Goal: Task Accomplishment & Management: Manage account settings

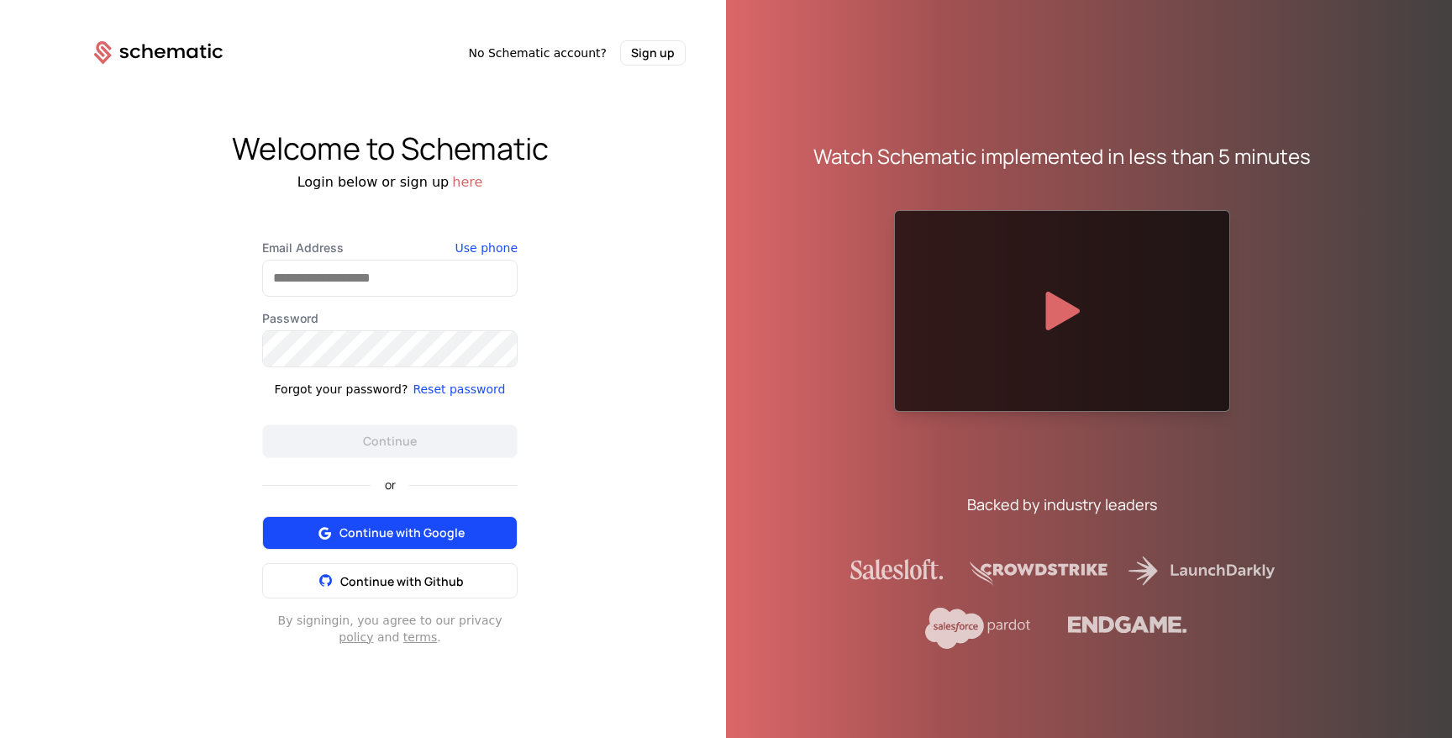
click at [423, 539] on span "Continue with Google" at bounding box center [401, 532] width 125 height 17
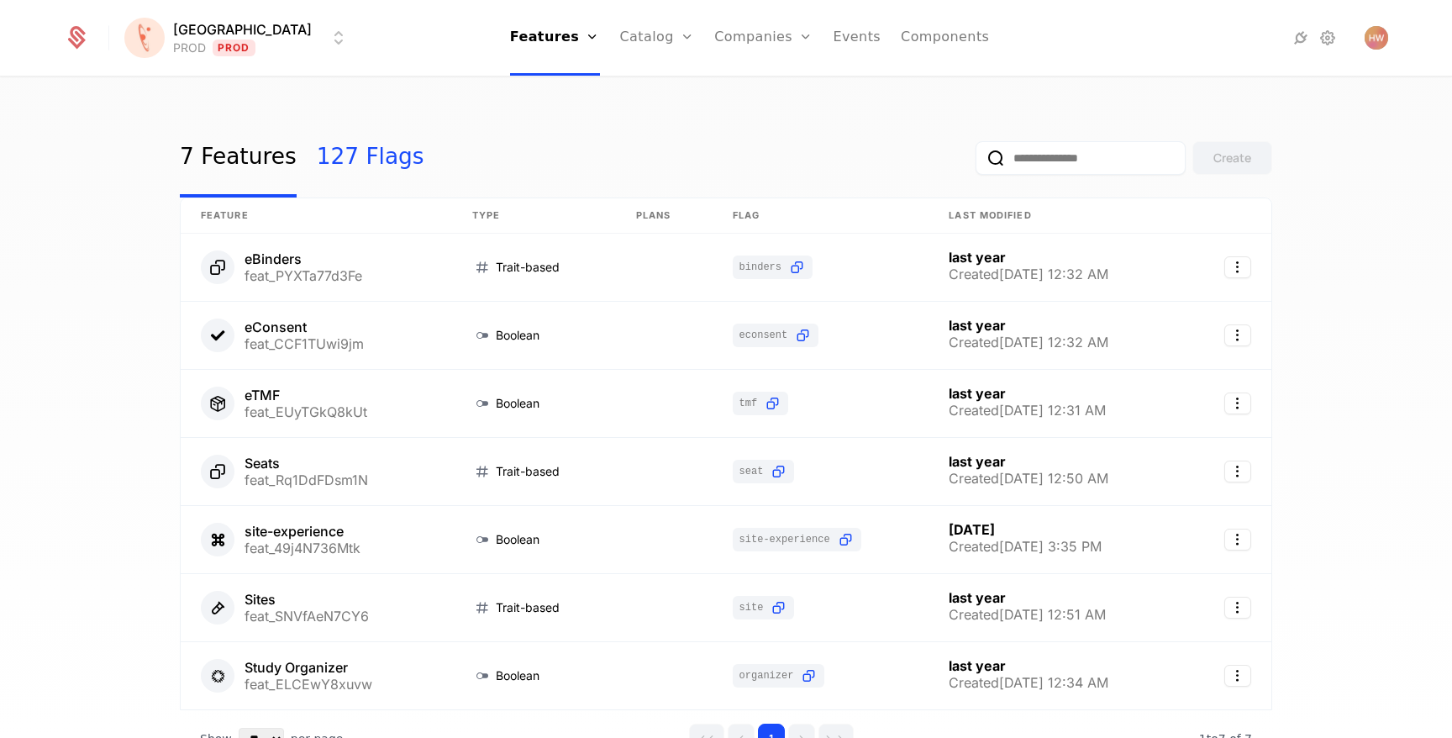
click at [338, 158] on link "127 Flags" at bounding box center [371, 157] width 108 height 79
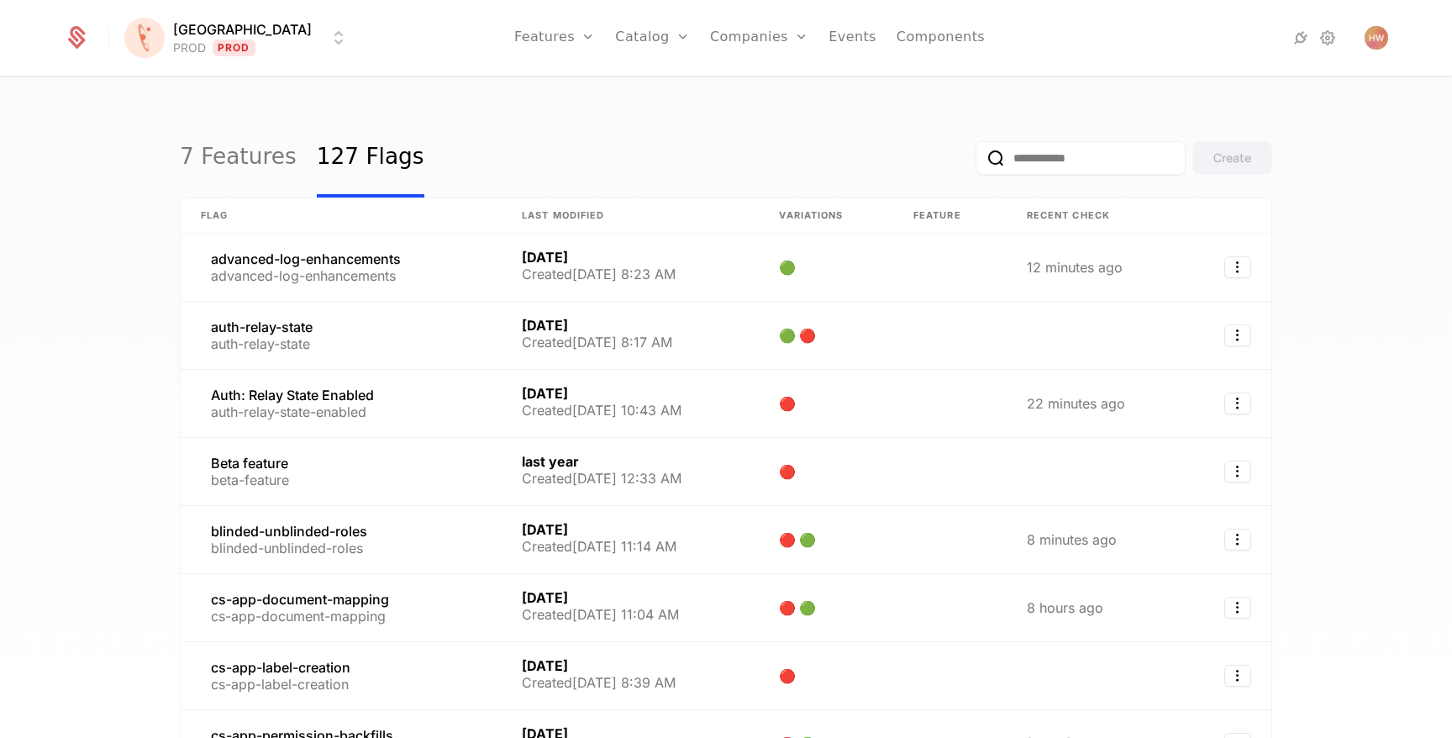
click at [1064, 164] on input "email" at bounding box center [1080, 158] width 210 height 34
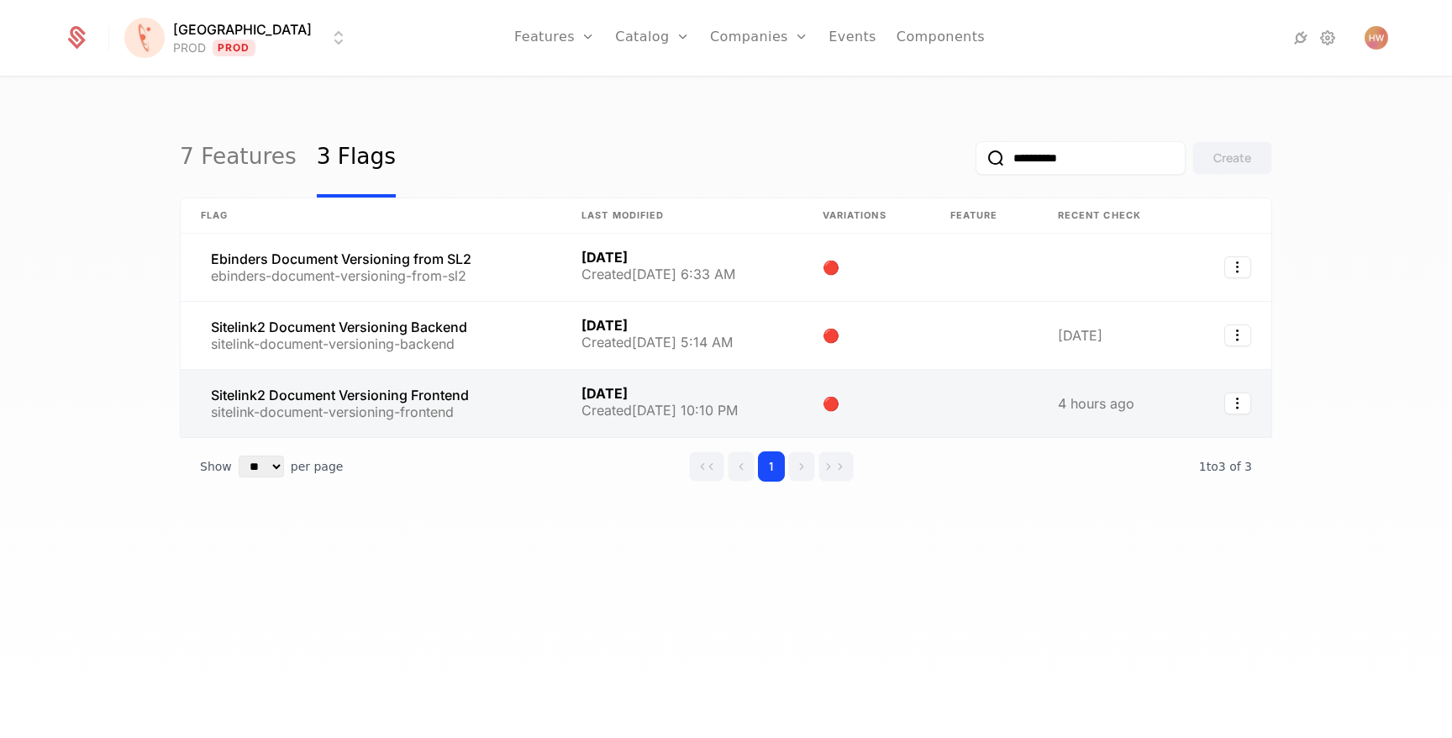
type input "**********"
click at [397, 400] on link at bounding box center [371, 403] width 381 height 67
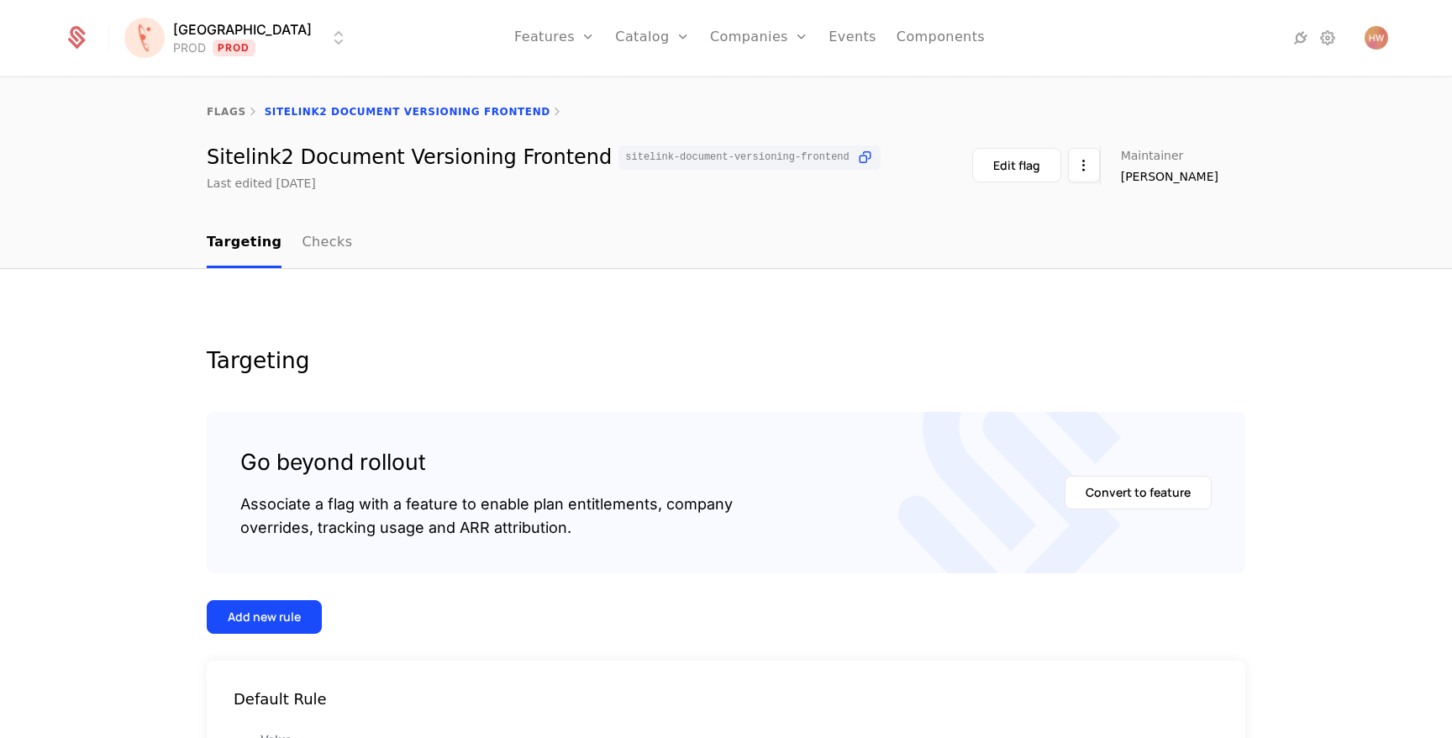
click at [246, 29] on html "[PERSON_NAME] PROD Prod Features Features Flags Catalog Plans Add Ons Credits C…" at bounding box center [726, 369] width 1452 height 738
click at [656, 334] on html "[PERSON_NAME] PROD Prod Features Features Flags Catalog Plans Add Ons Credits C…" at bounding box center [726, 369] width 1452 height 738
click at [234, 34] on html "[PERSON_NAME] PROD Prod Features Features Flags Catalog Plans Add Ons Credits C…" at bounding box center [726, 369] width 1452 height 738
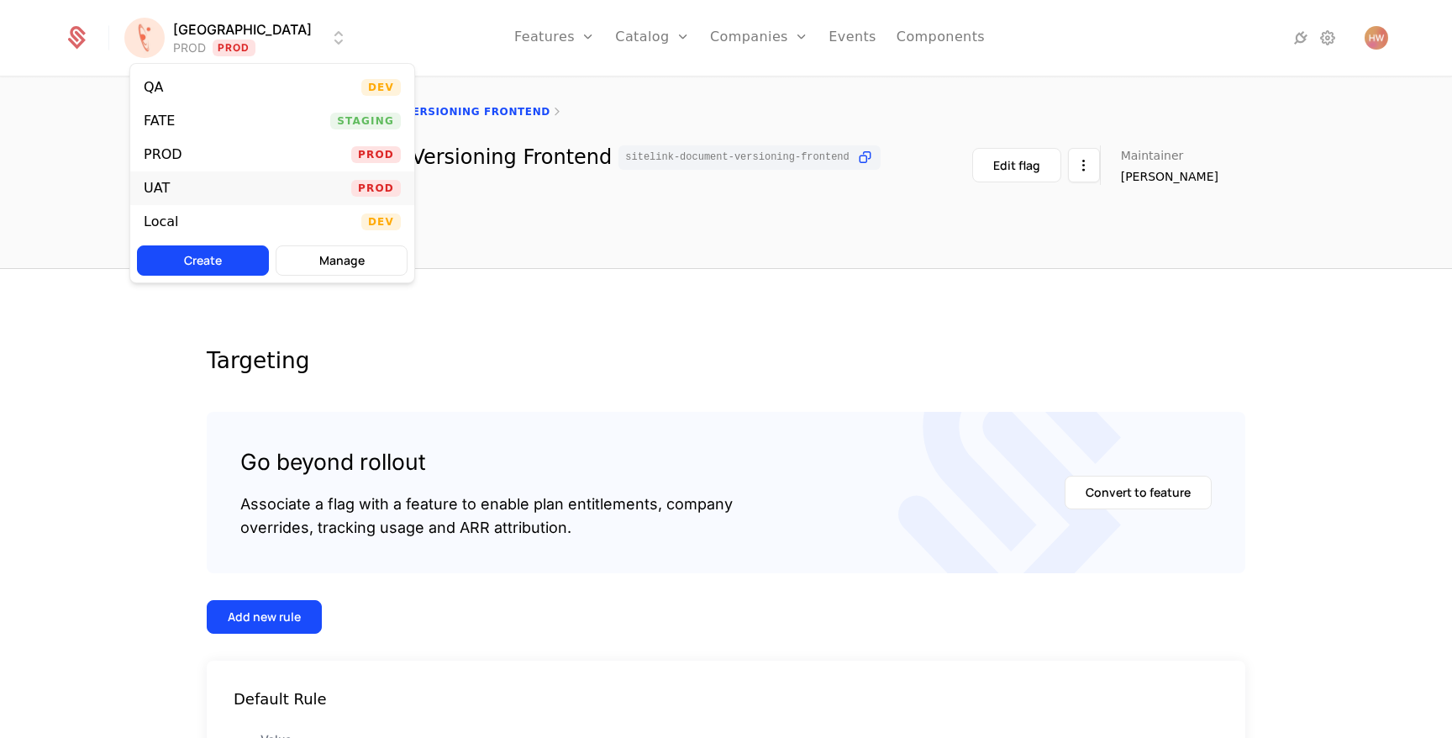
click at [218, 181] on div "UAT Prod" at bounding box center [272, 188] width 284 height 34
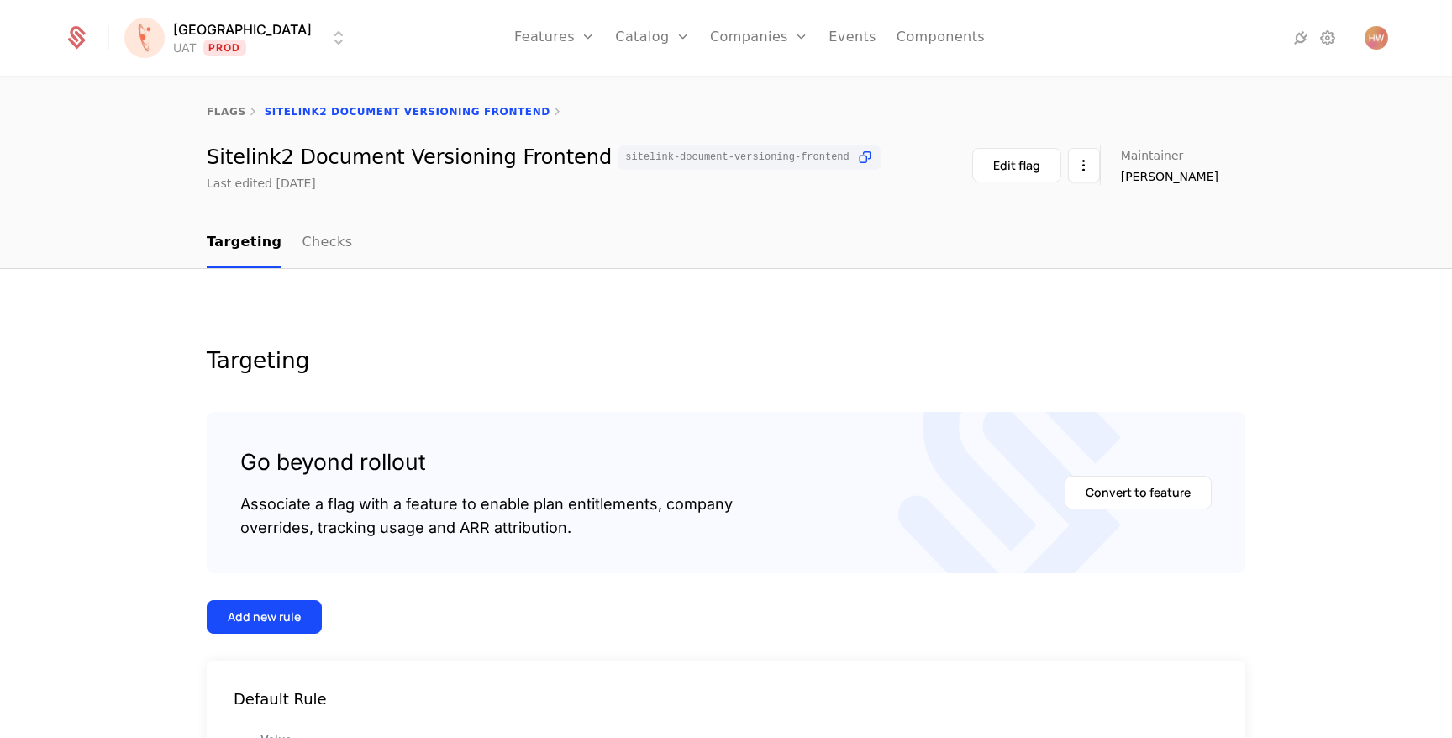
click at [218, 45] on html "[PERSON_NAME] Prod Features Features Flags Catalog Plans Add Ons Credits Config…" at bounding box center [726, 369] width 1452 height 738
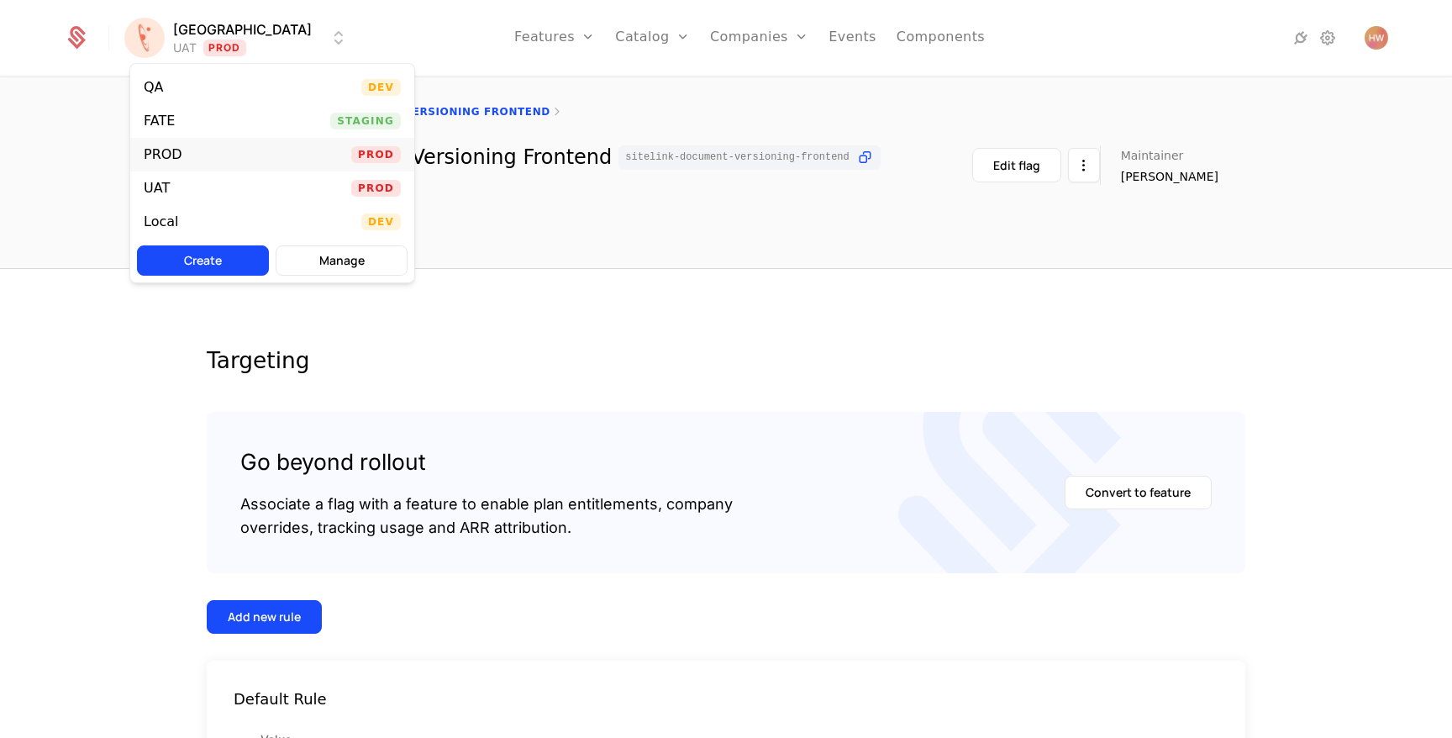
click at [209, 155] on div "PROD Prod" at bounding box center [272, 155] width 284 height 34
click at [223, 34] on html "[PERSON_NAME] PROD Prod Features Features Flags Catalog Plans Add Ons Credits C…" at bounding box center [726, 369] width 1452 height 738
click at [210, 81] on div "QA Dev" at bounding box center [272, 88] width 284 height 34
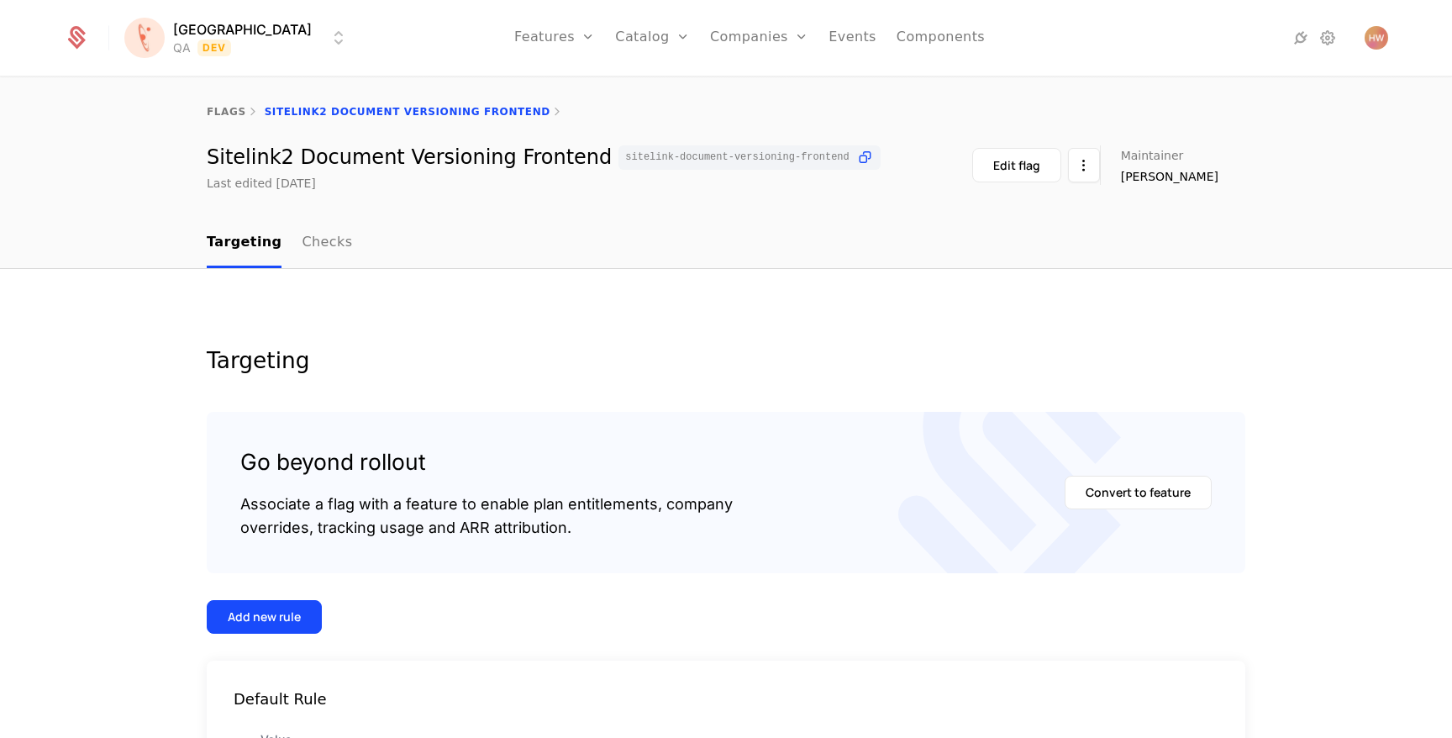
click at [215, 35] on html "[PERSON_NAME] QA Dev Features Features Flags Catalog Plans Add Ons Credits Conf…" at bounding box center [726, 369] width 1452 height 738
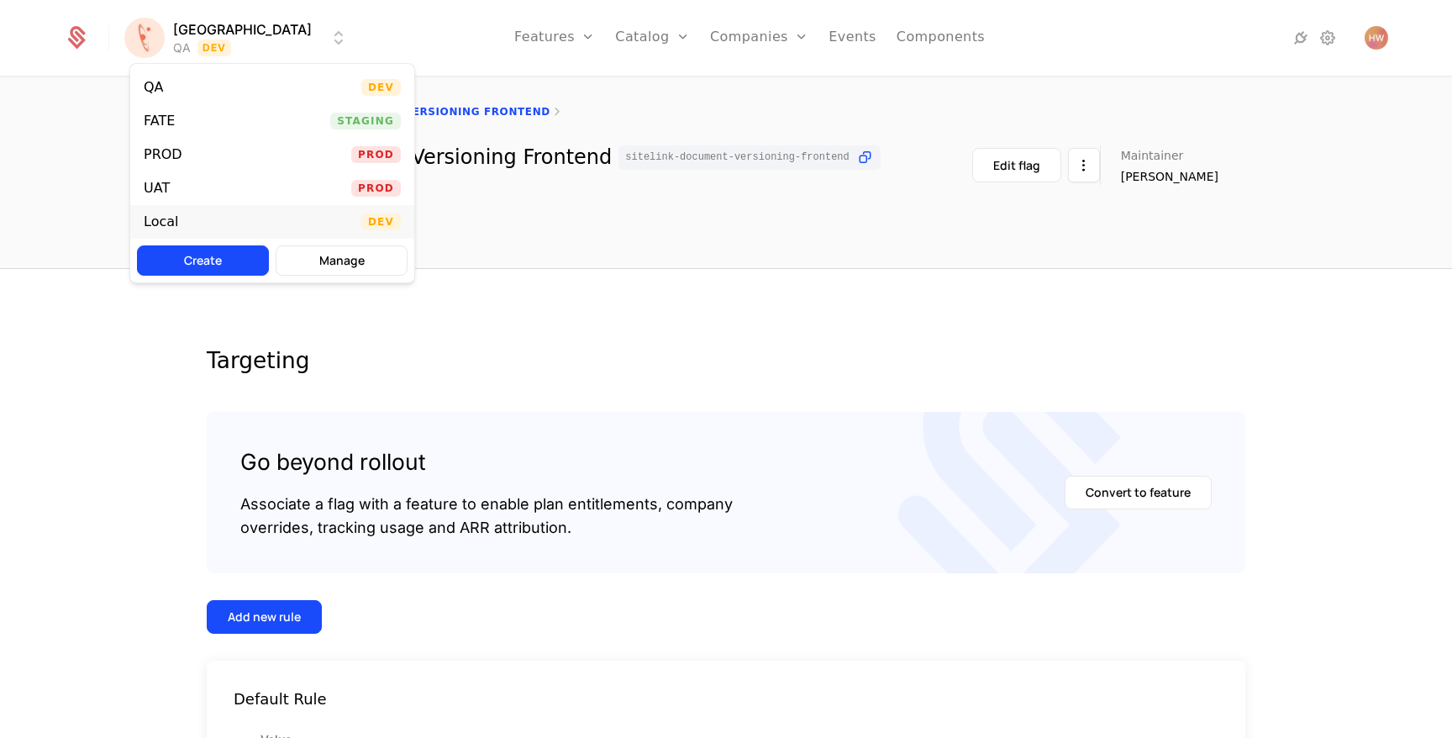
click at [223, 218] on div "Local Dev" at bounding box center [272, 222] width 284 height 34
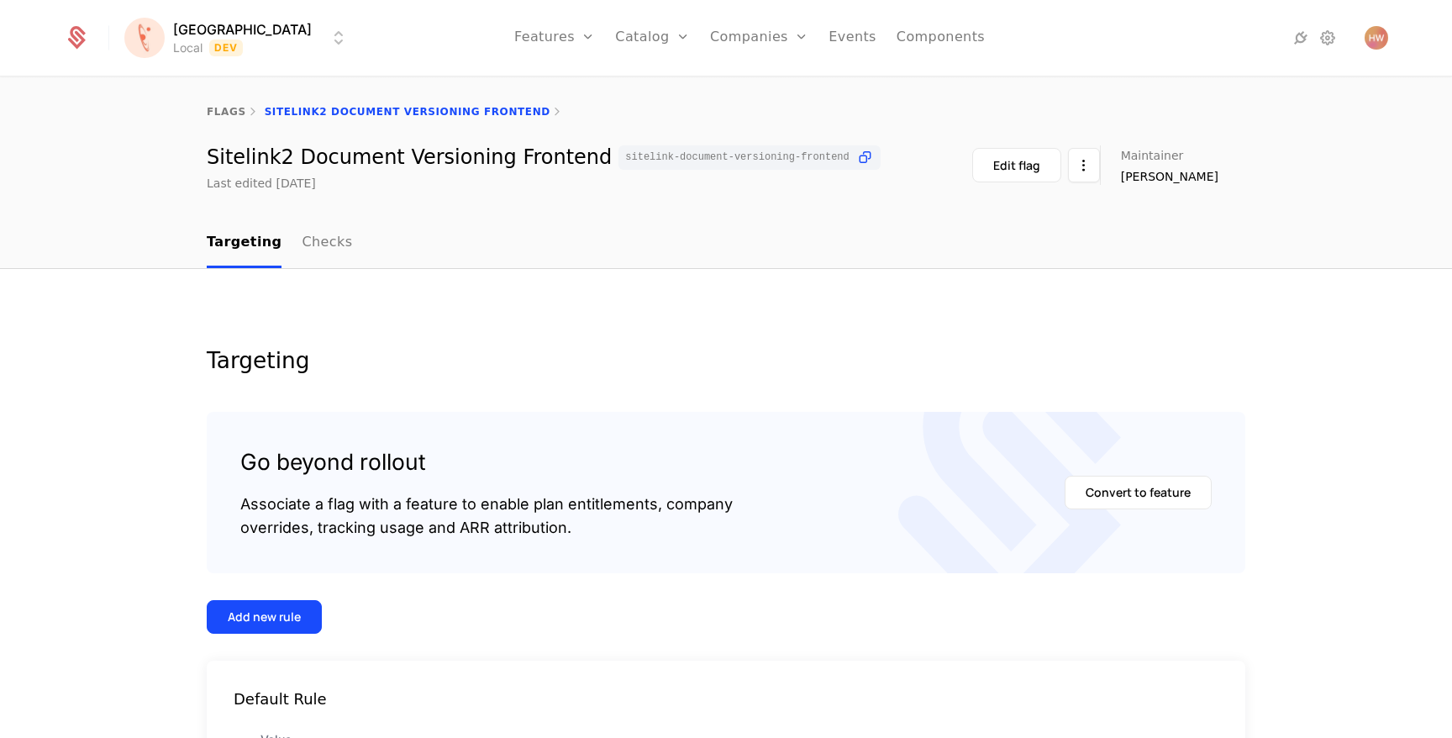
scroll to position [157, 0]
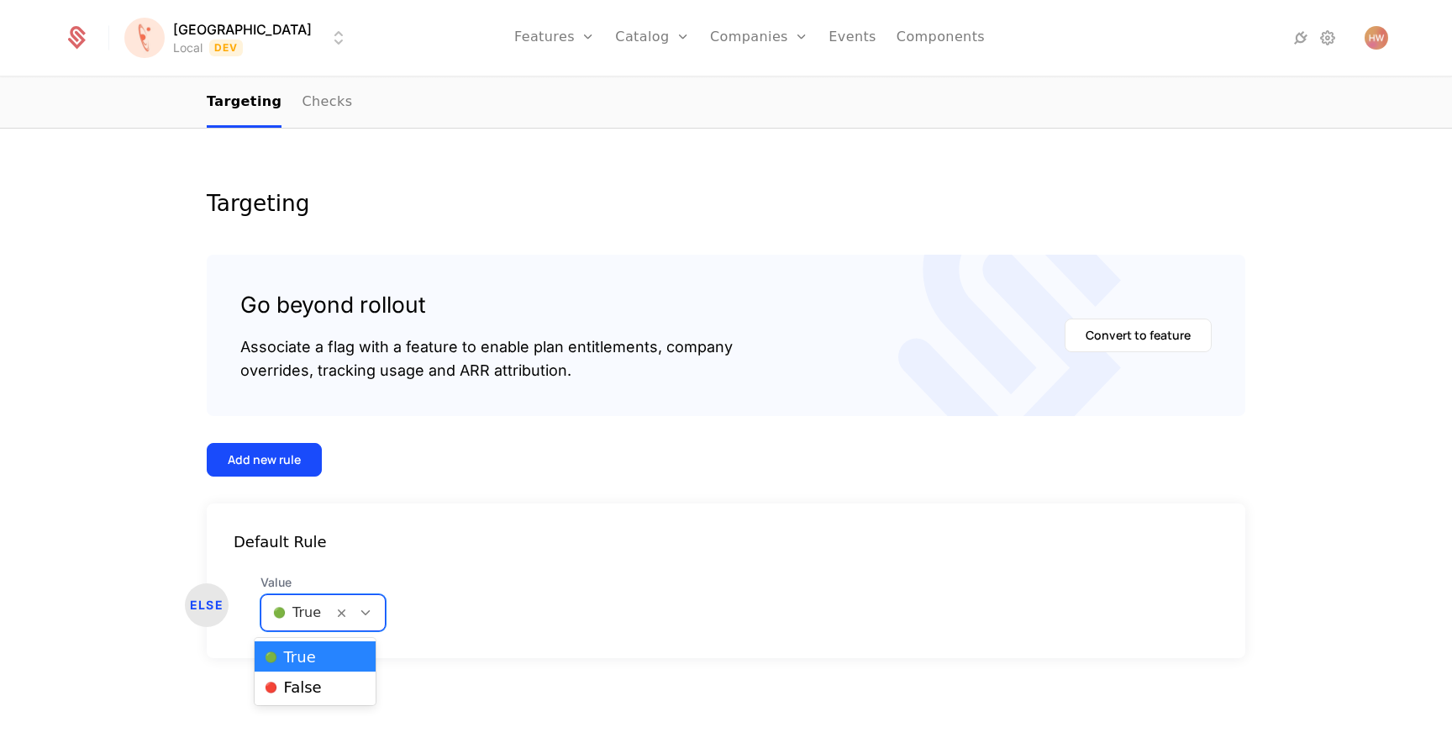
click at [286, 622] on div at bounding box center [297, 613] width 48 height 24
click at [291, 684] on span "🔴 False" at bounding box center [293, 687] width 57 height 15
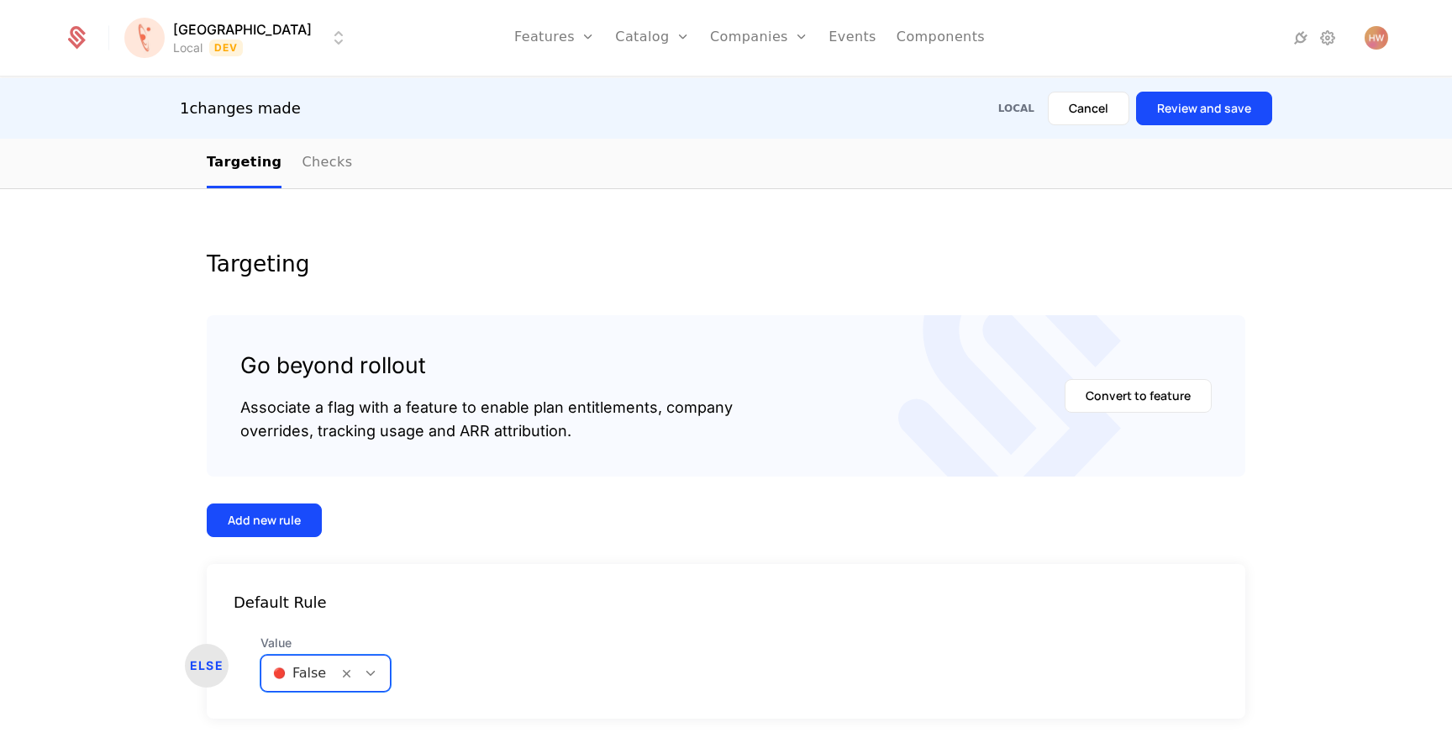
scroll to position [0, 0]
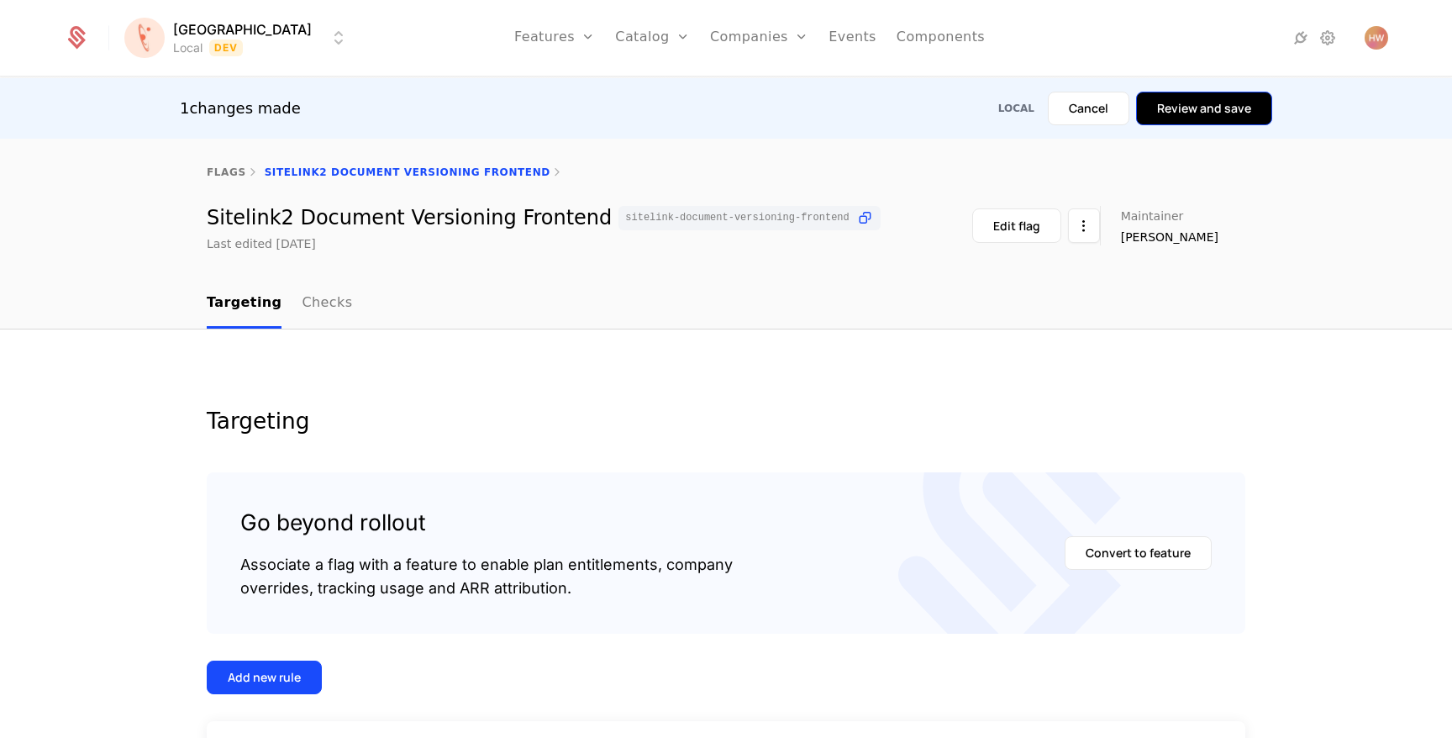
click at [1203, 115] on button "Review and save" at bounding box center [1204, 109] width 136 height 34
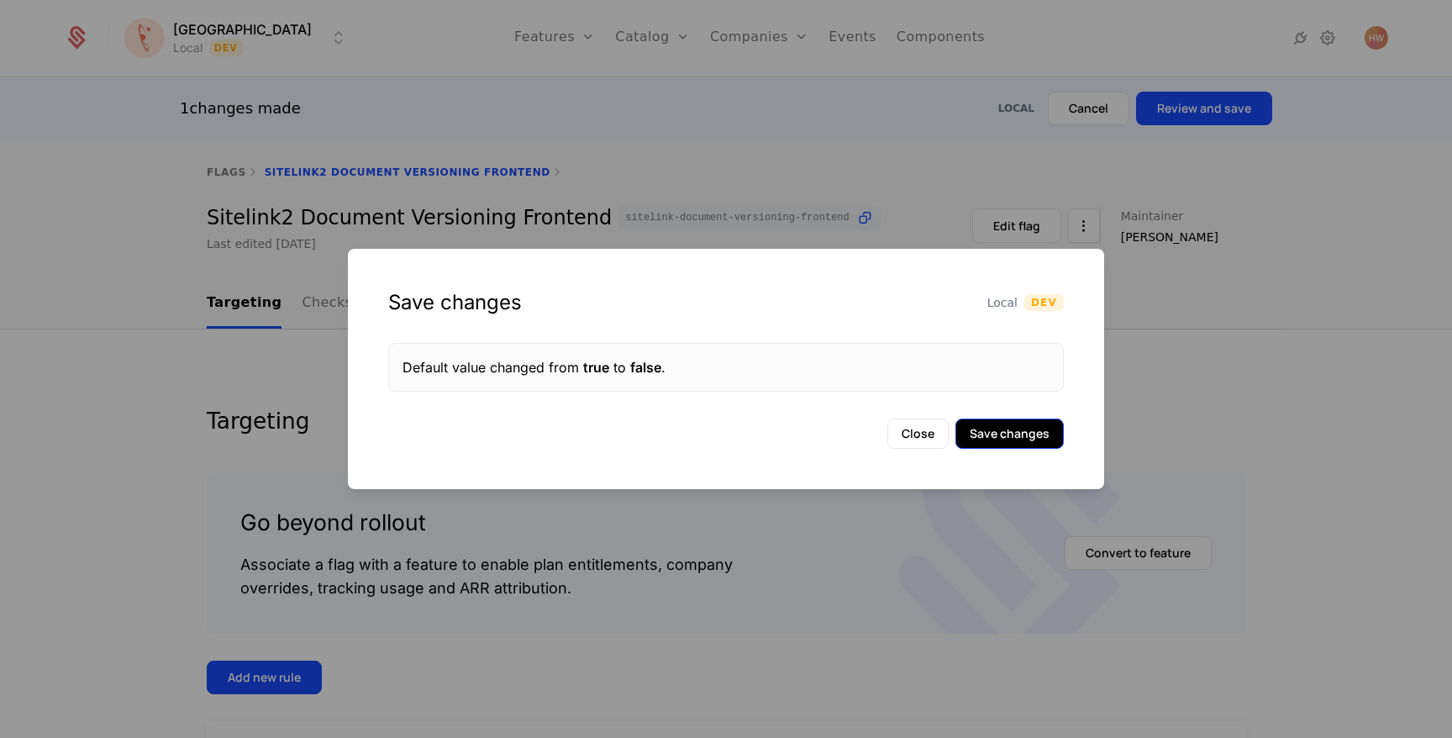
click at [1012, 437] on button "Save changes" at bounding box center [1009, 433] width 108 height 30
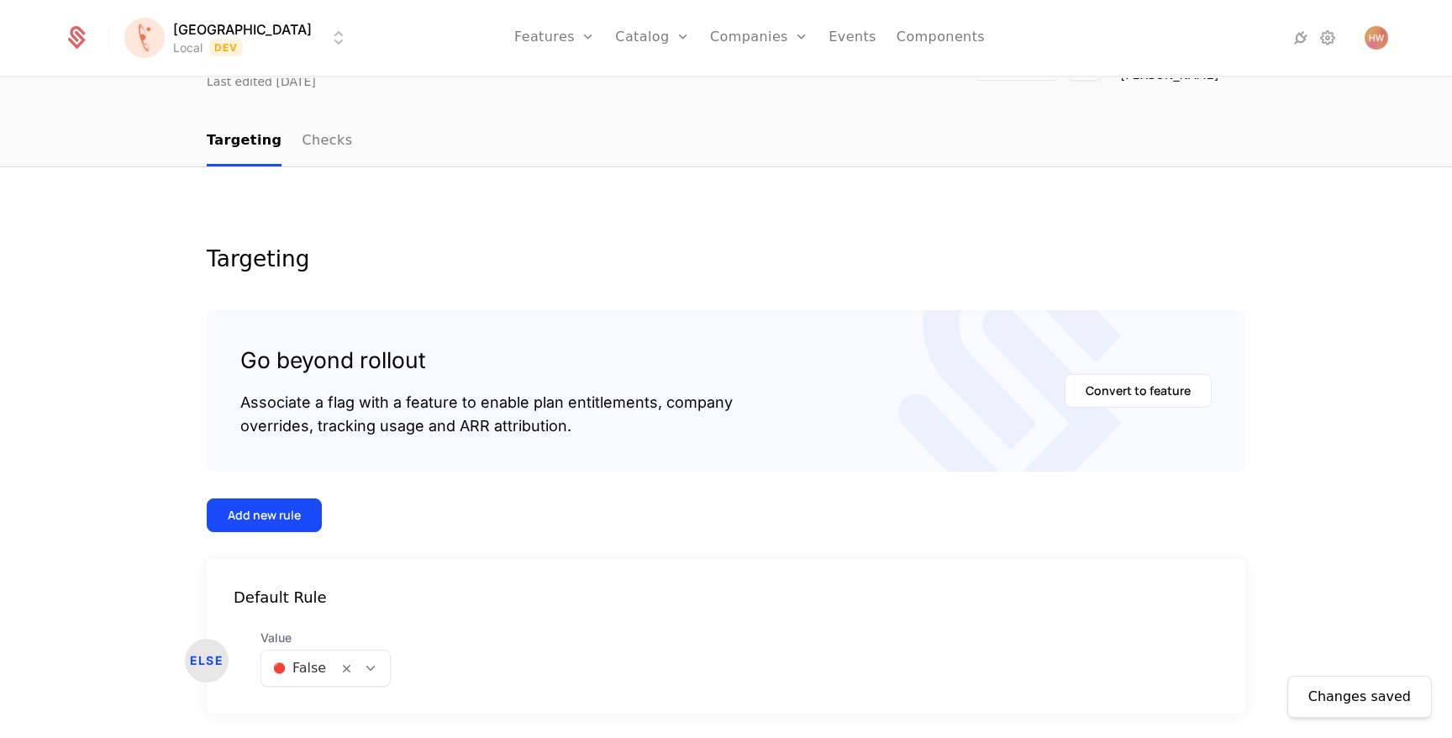
scroll to position [157, 0]
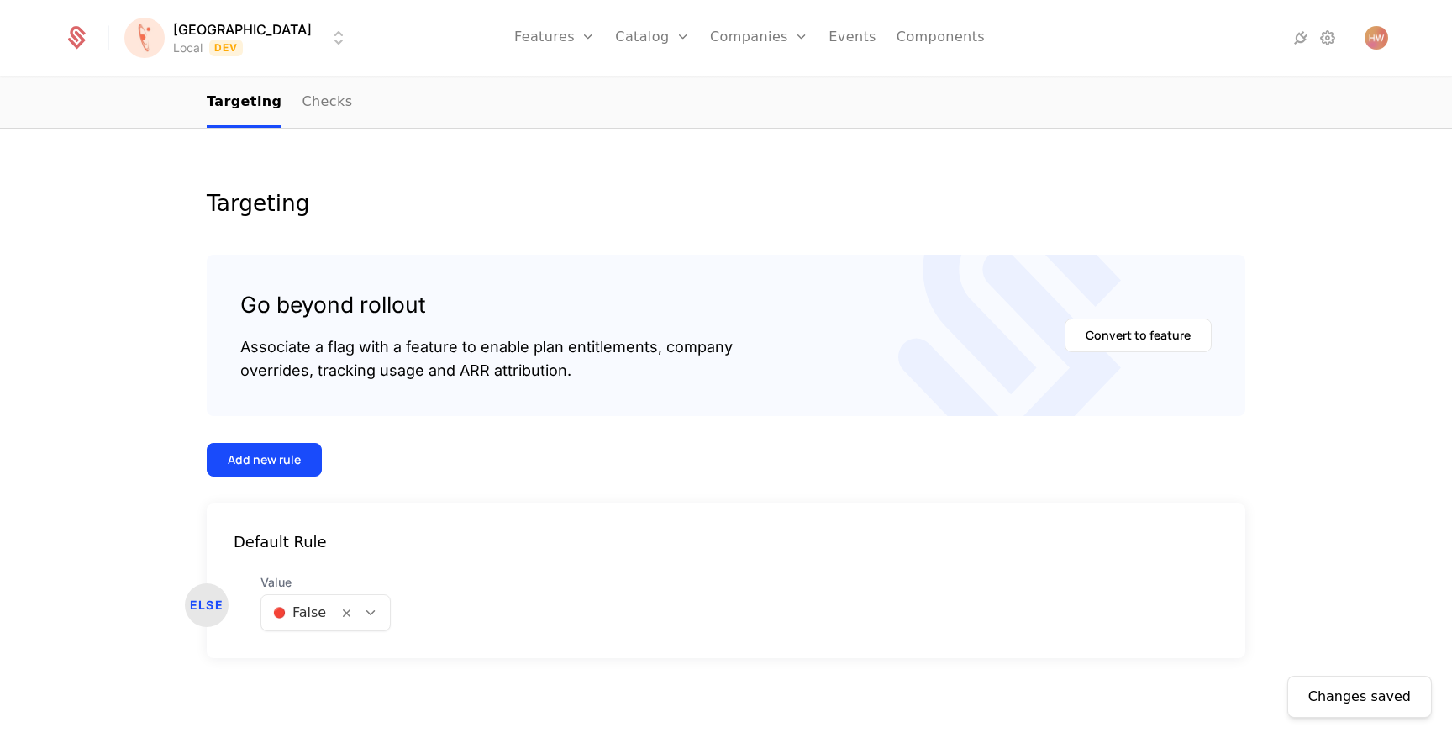
click at [291, 618] on div at bounding box center [299, 613] width 53 height 24
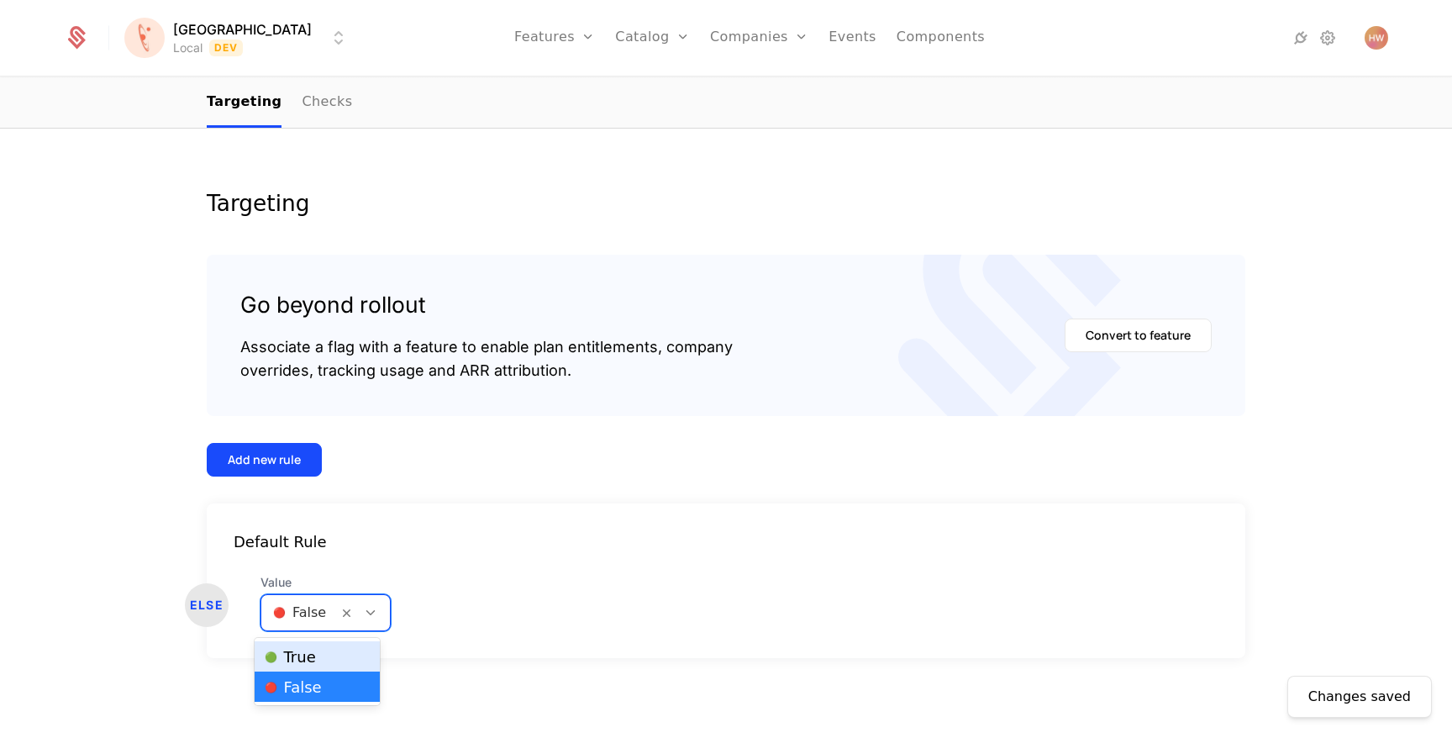
click at [300, 654] on span "🟢 True" at bounding box center [290, 656] width 51 height 15
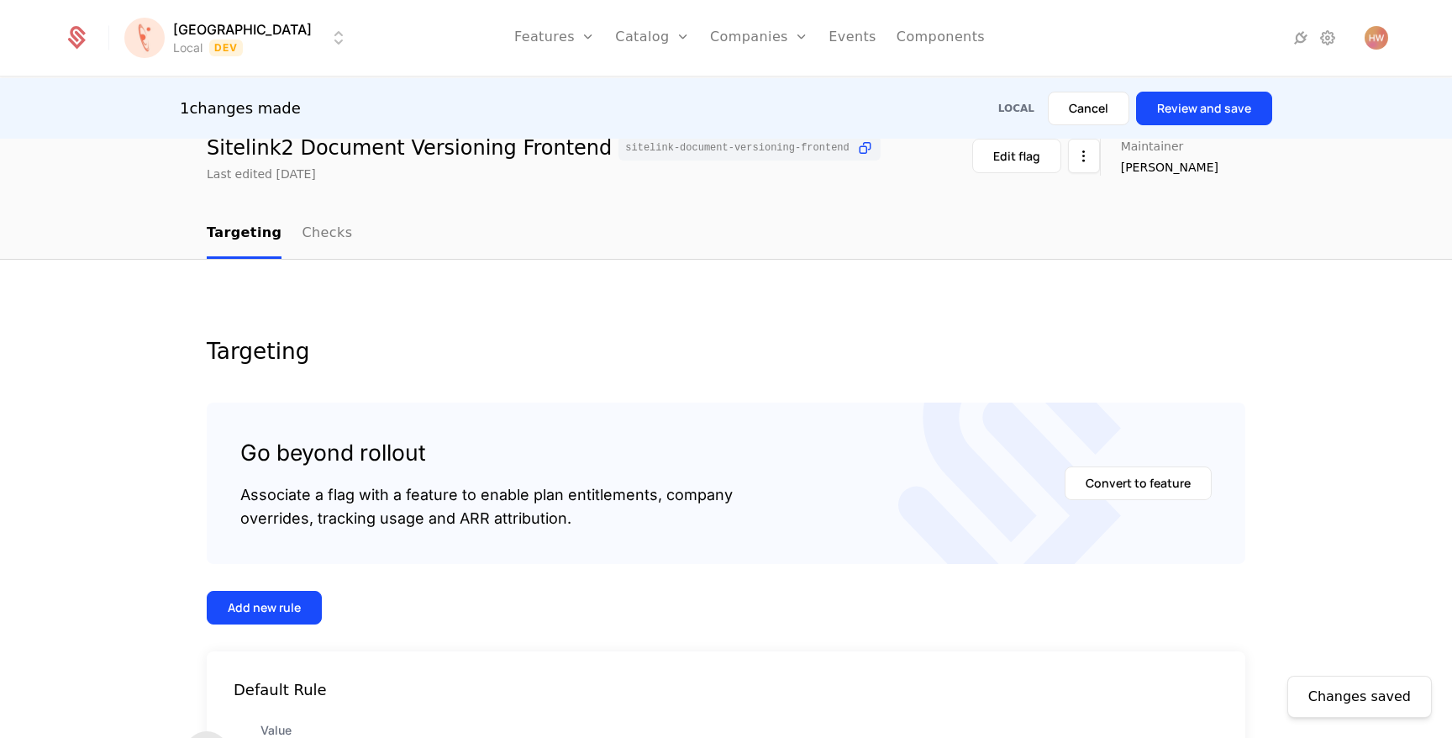
scroll to position [0, 0]
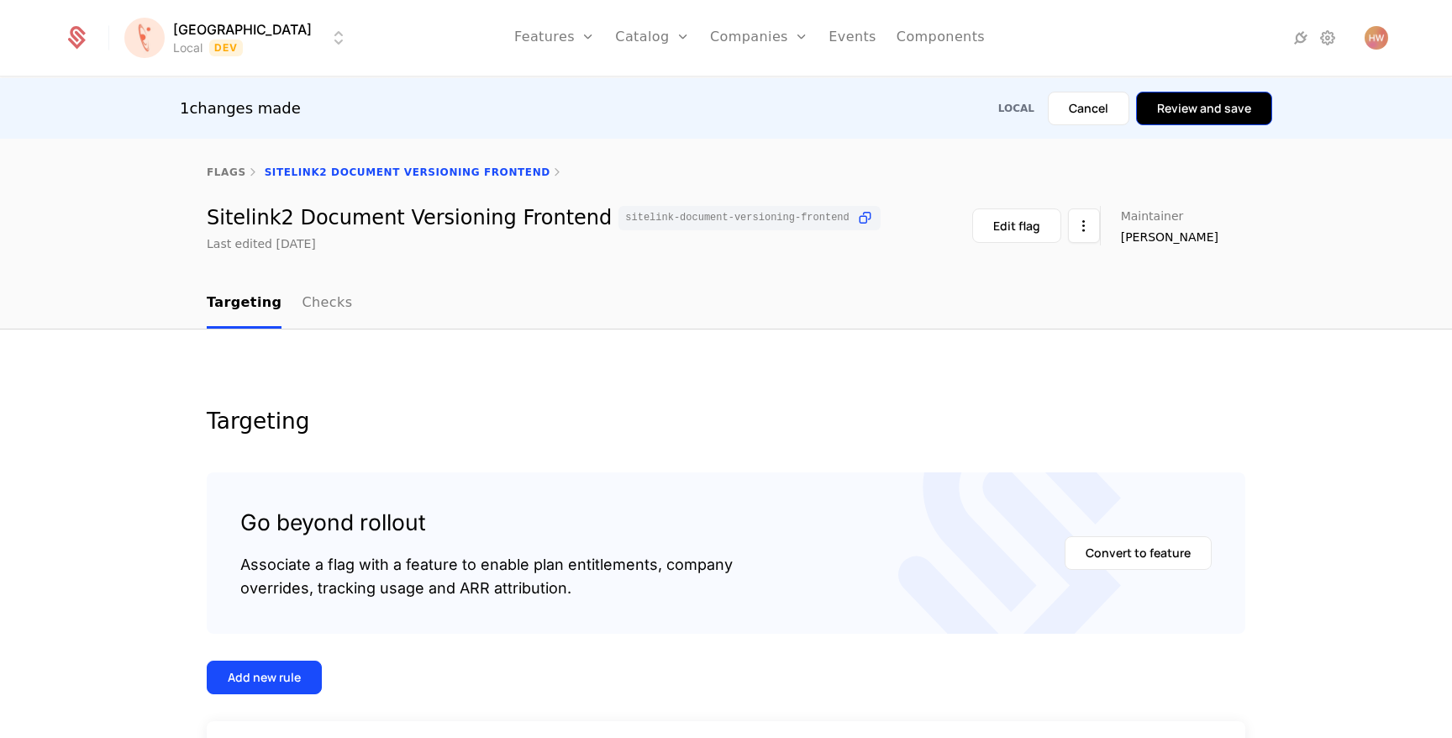
click at [1211, 108] on button "Review and save" at bounding box center [1204, 109] width 136 height 34
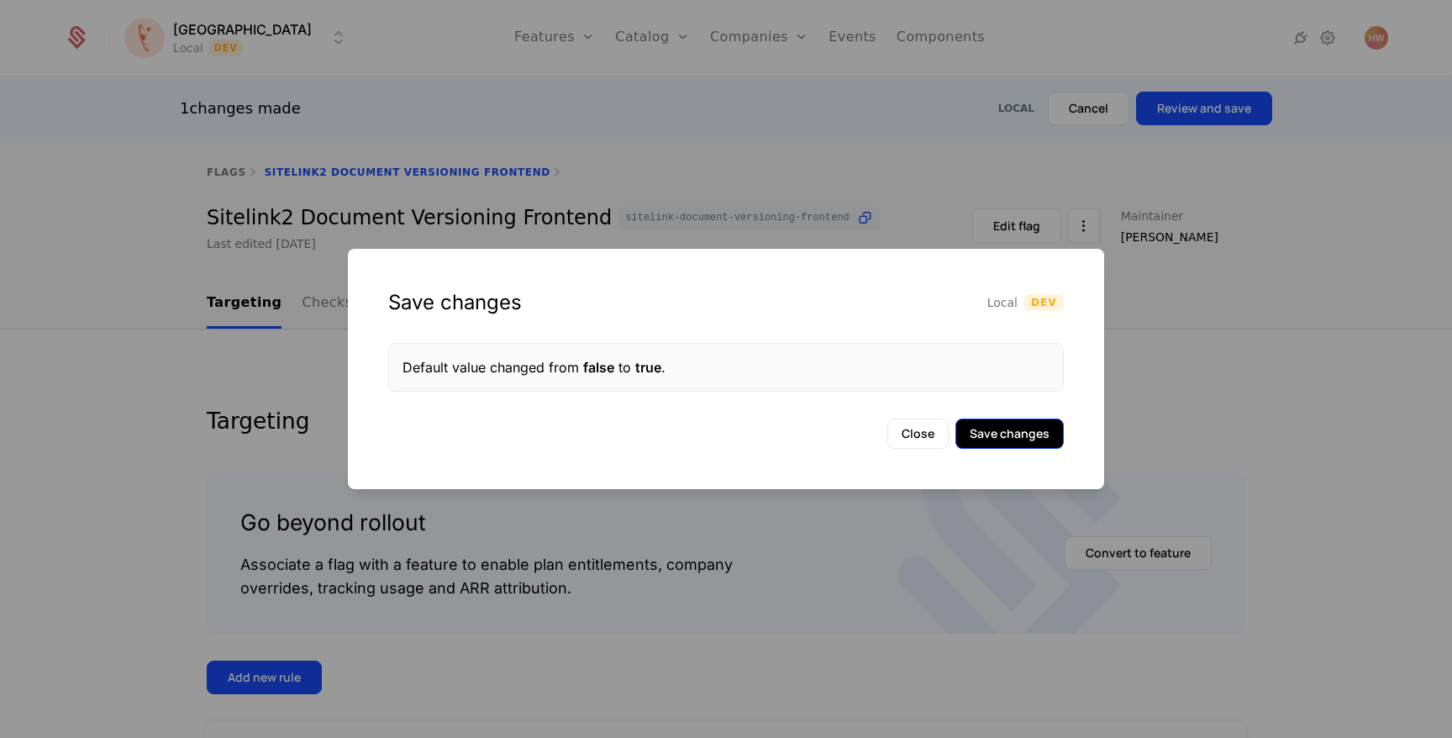
click at [1031, 439] on button "Save changes" at bounding box center [1009, 433] width 108 height 30
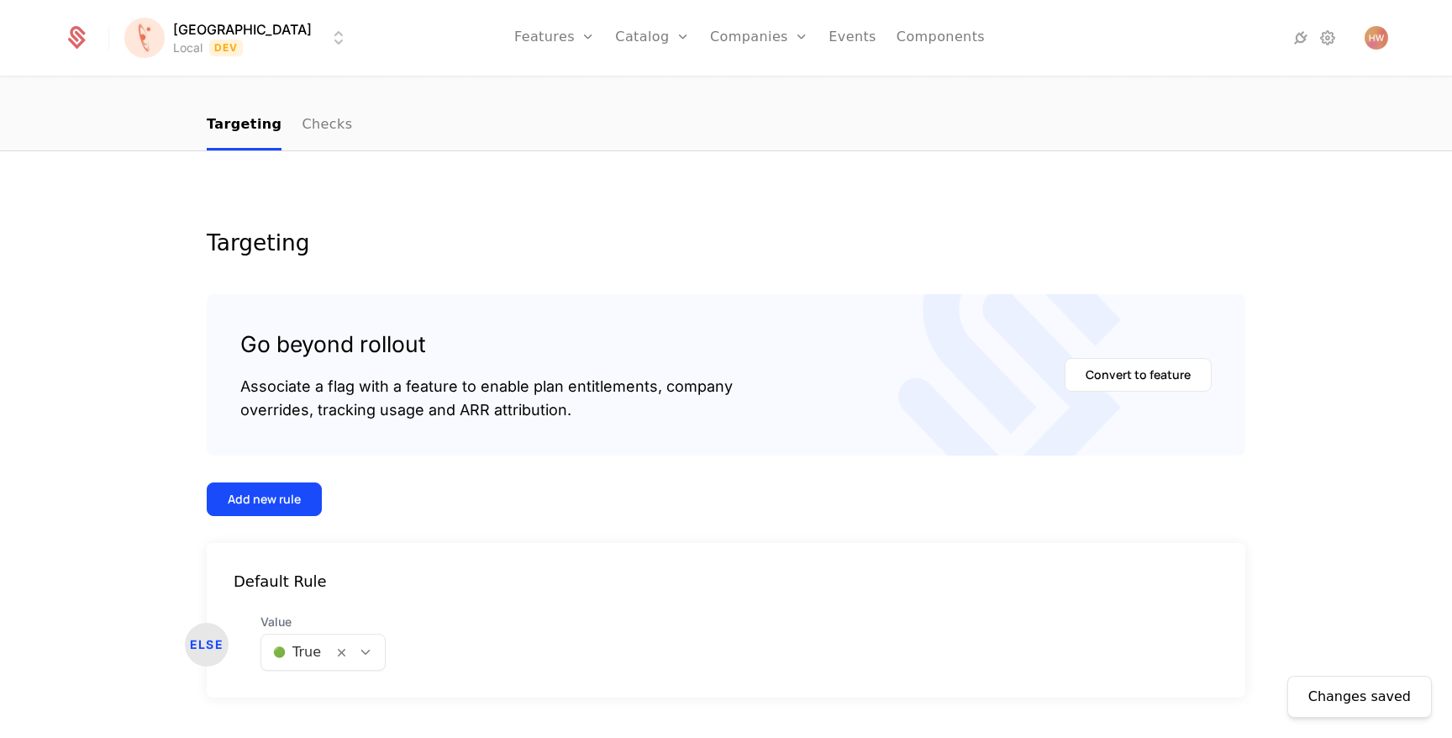
scroll to position [157, 0]
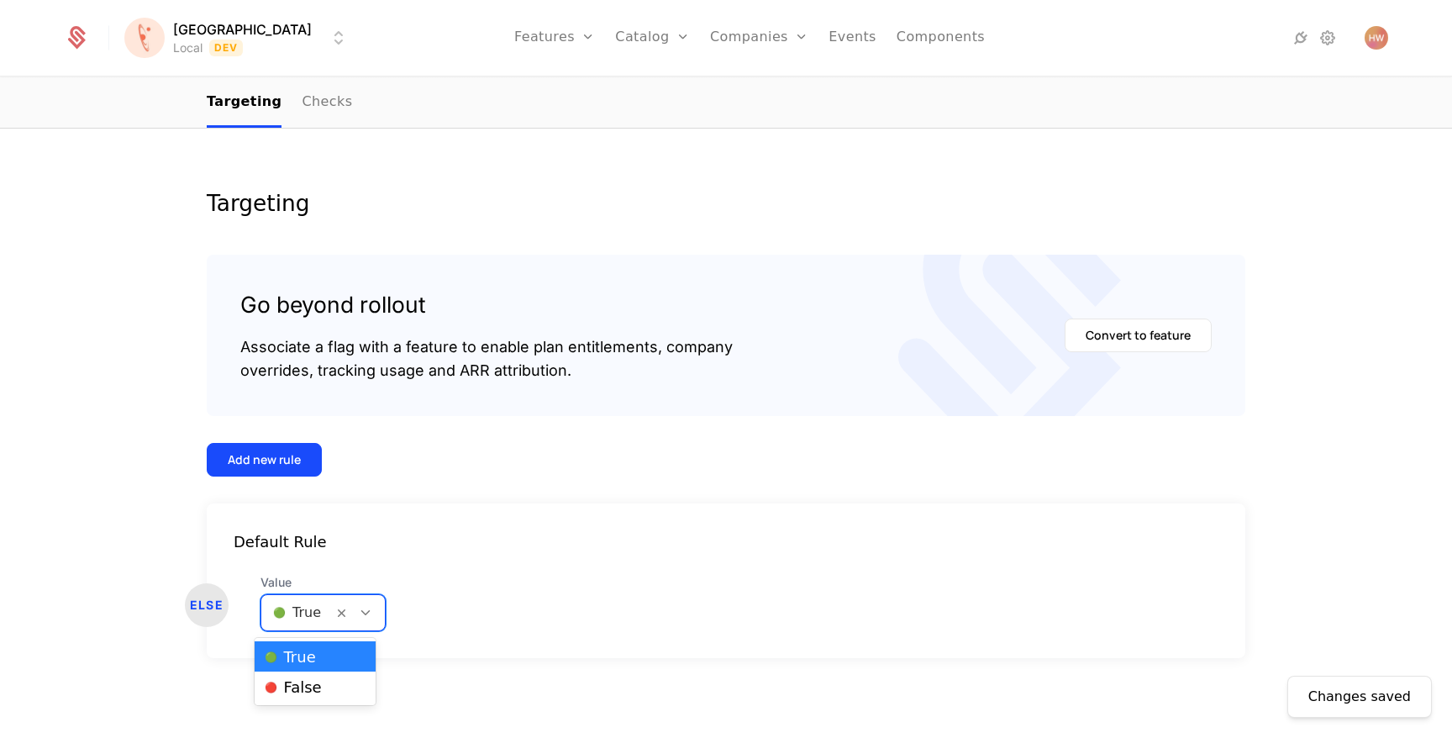
click at [300, 614] on div at bounding box center [297, 613] width 48 height 24
click at [293, 685] on span "🔴 False" at bounding box center [293, 687] width 57 height 15
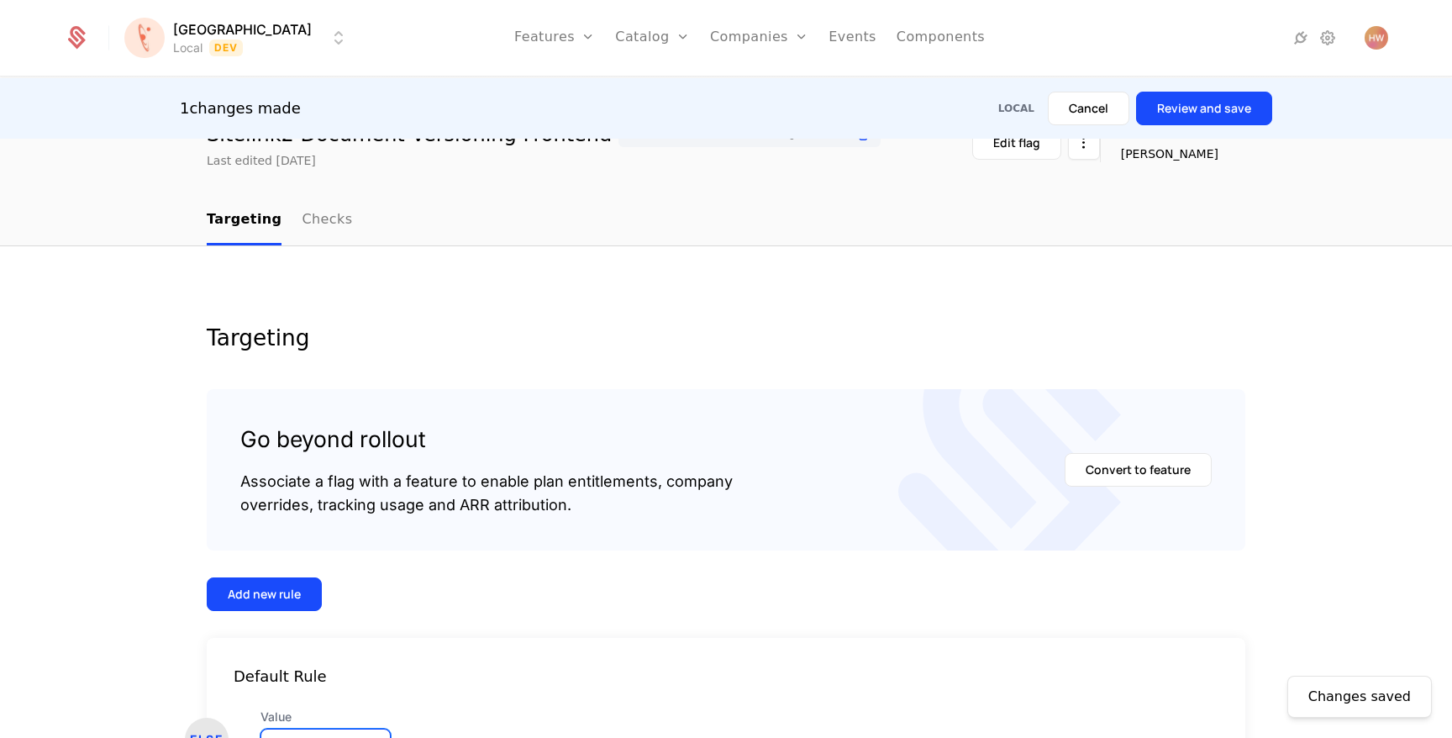
scroll to position [0, 0]
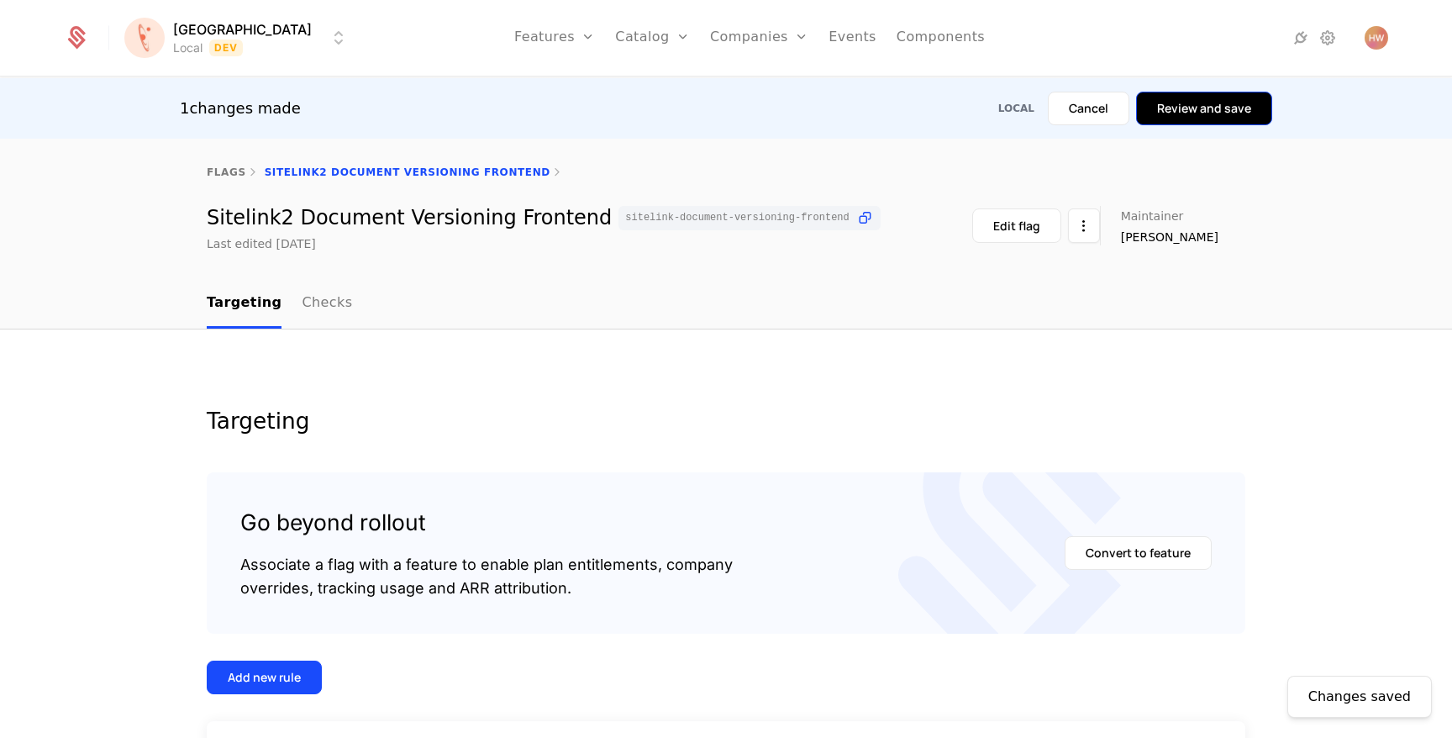
click at [1212, 105] on button "Review and save" at bounding box center [1204, 109] width 136 height 34
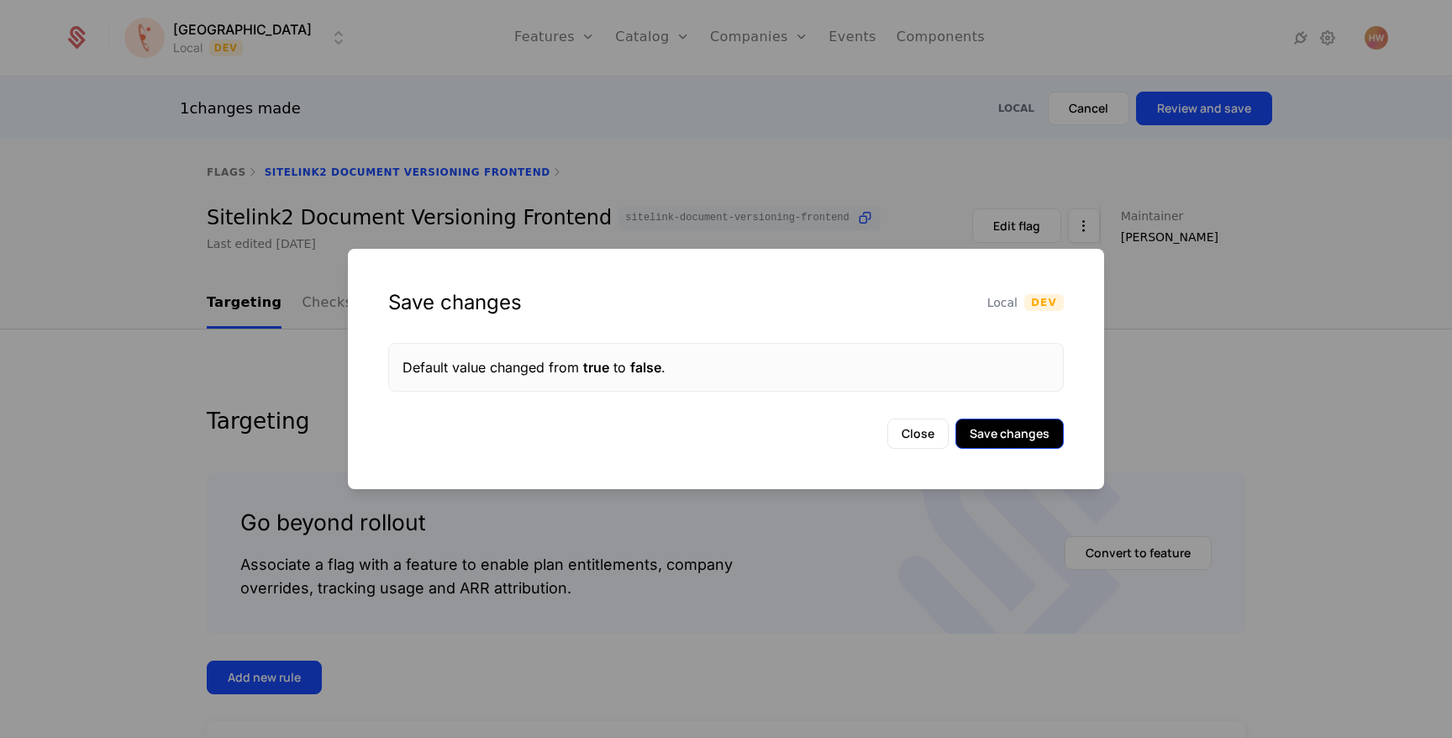
click at [1012, 434] on button "Save changes" at bounding box center [1009, 433] width 108 height 30
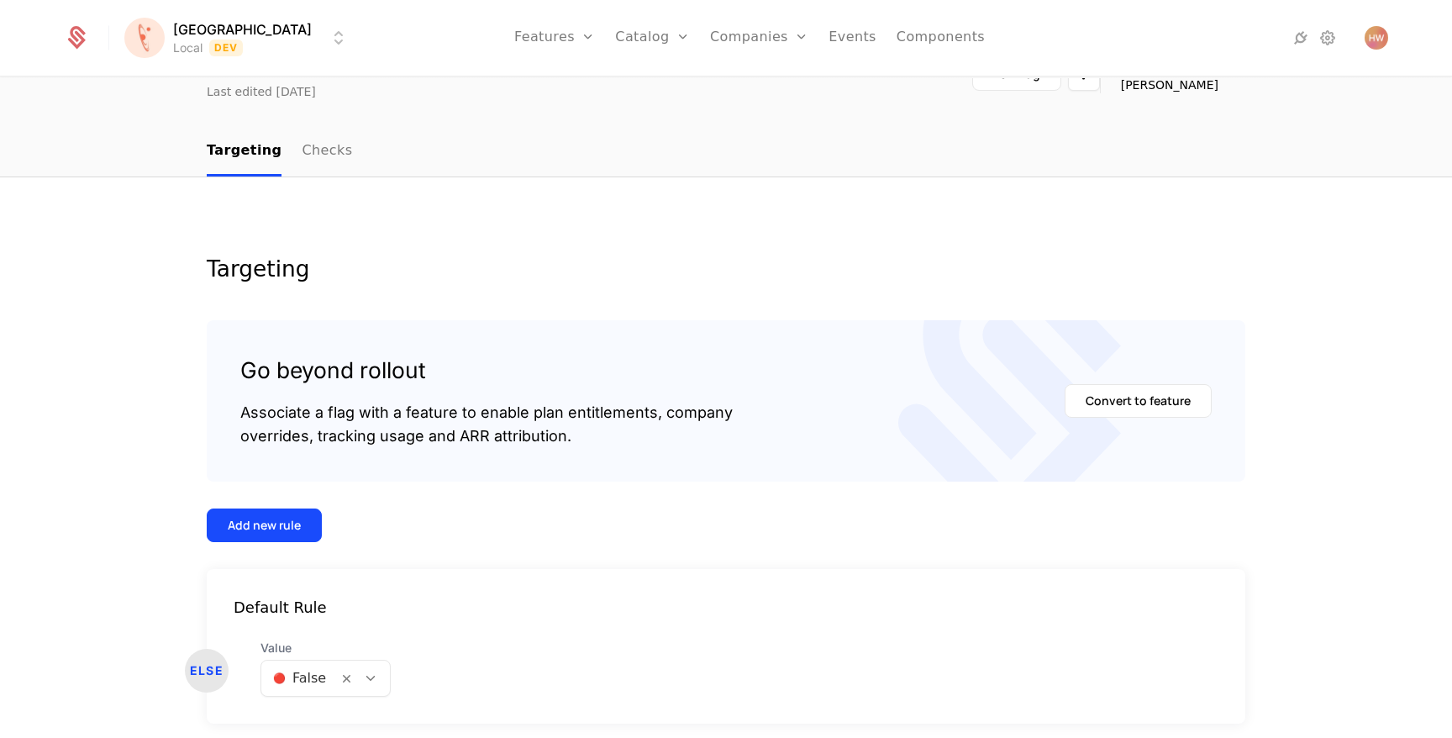
scroll to position [157, 0]
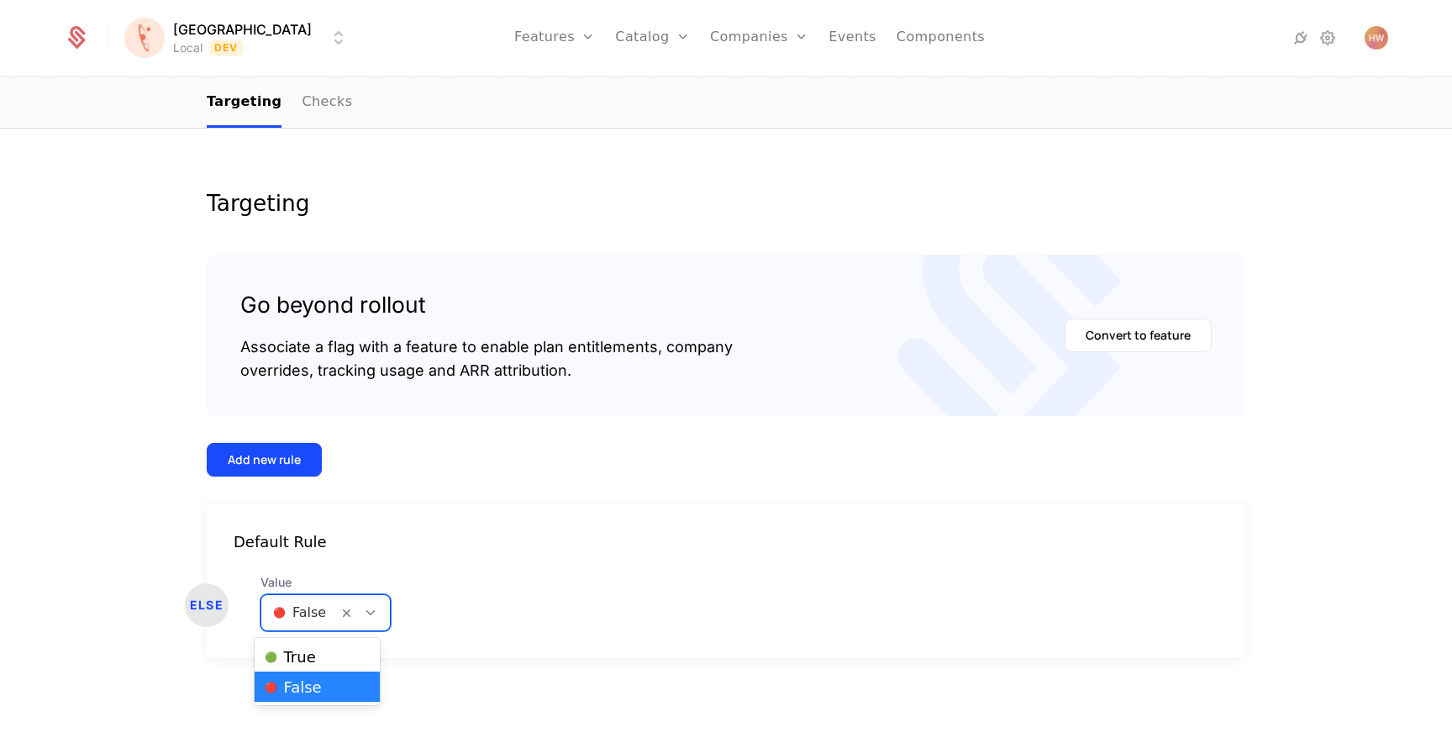
click at [287, 624] on div "🔴 False" at bounding box center [299, 612] width 76 height 30
click at [288, 649] on span "🟢 True" at bounding box center [290, 656] width 51 height 15
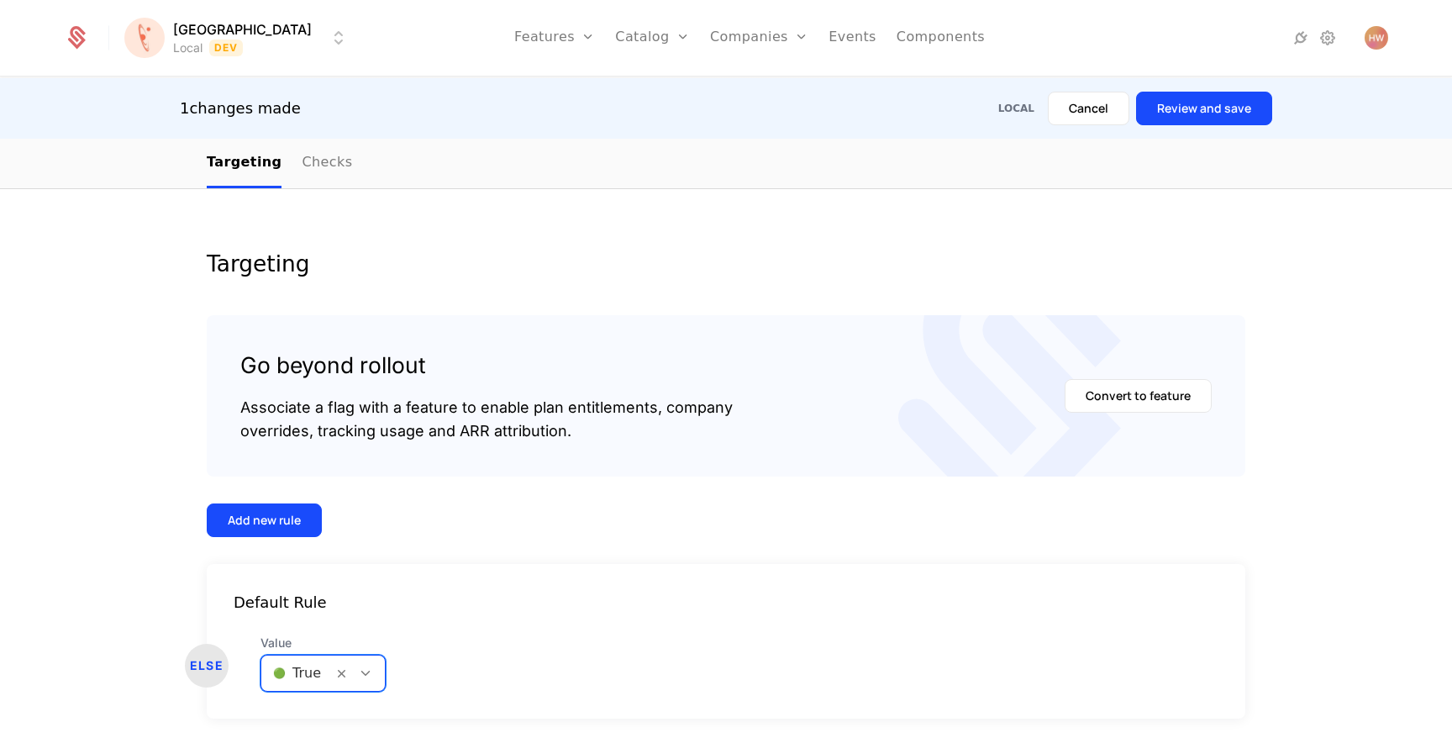
scroll to position [0, 0]
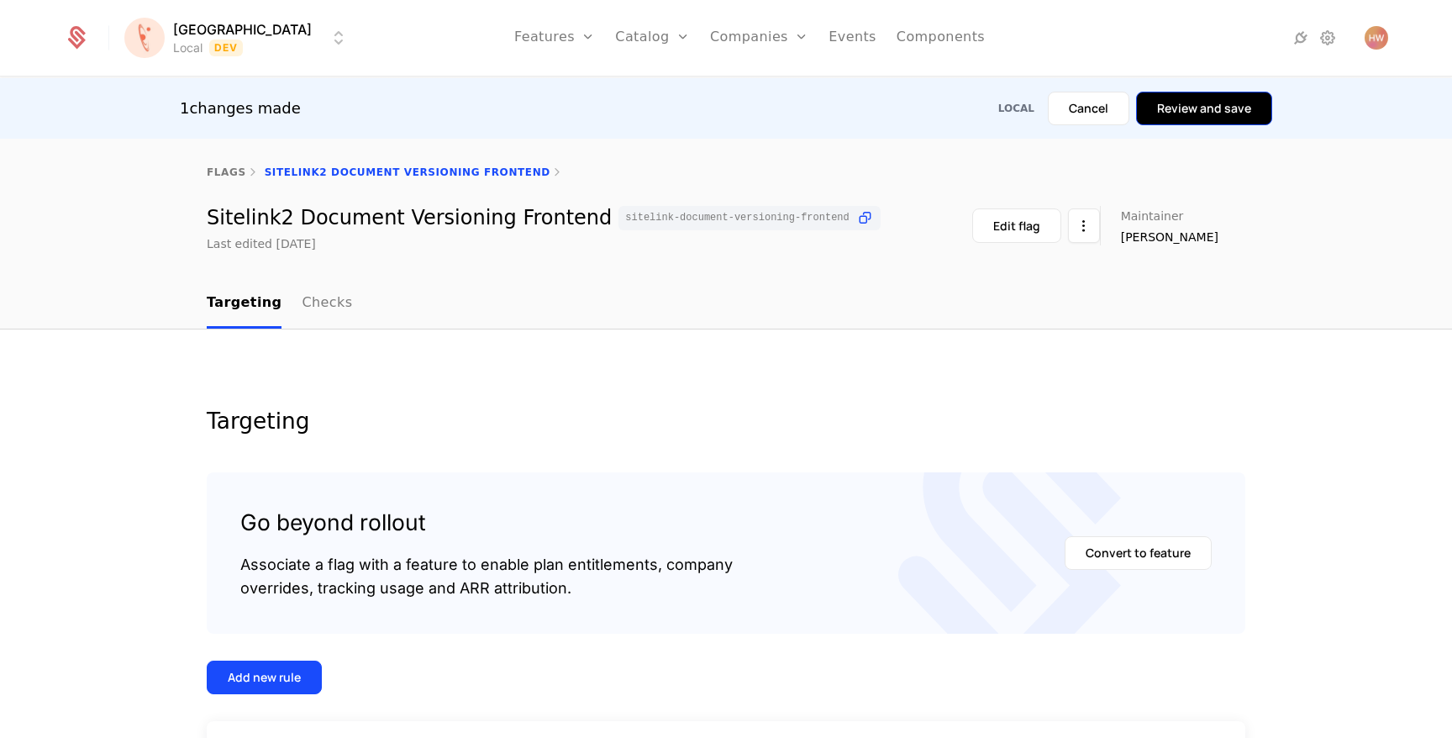
click at [1213, 104] on button "Review and save" at bounding box center [1204, 109] width 136 height 34
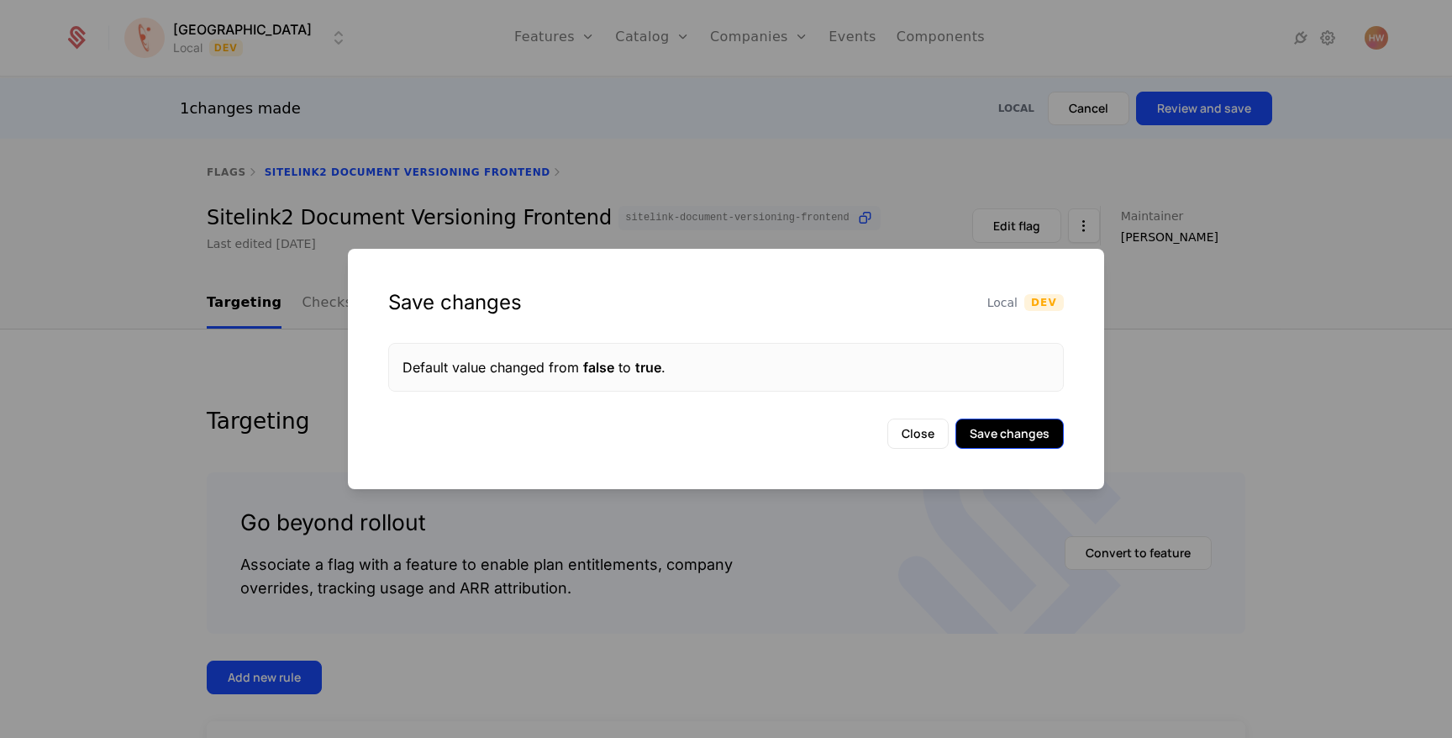
click at [1034, 434] on button "Save changes" at bounding box center [1009, 433] width 108 height 30
